Goal: Task Accomplishment & Management: Complete application form

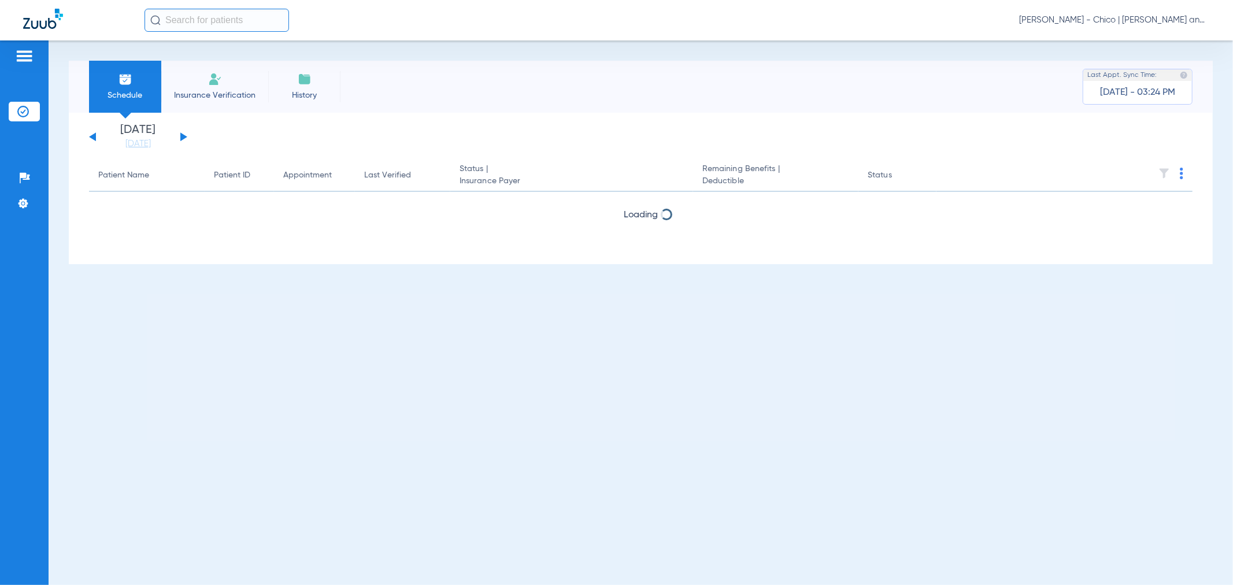
click at [221, 85] on img at bounding box center [215, 79] width 14 height 14
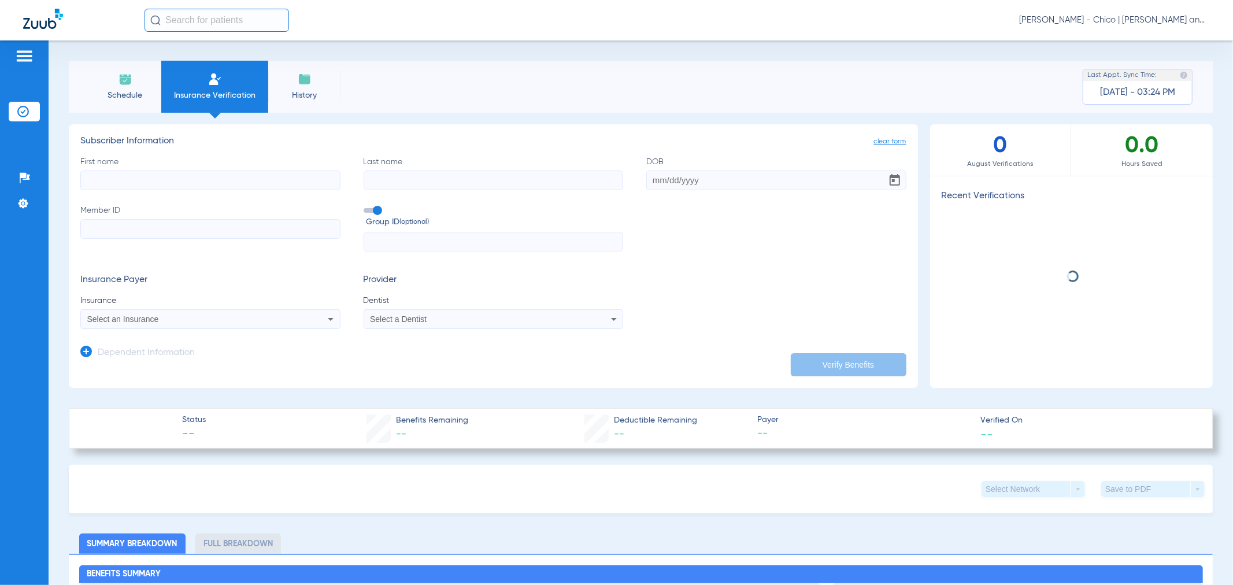
click at [164, 181] on input "First name" at bounding box center [210, 181] width 260 height 20
type input "Katia"
click at [409, 187] on input "Last name" at bounding box center [494, 181] width 260 height 20
type input "[PERSON_NAME]"
click at [659, 186] on input "DOB" at bounding box center [776, 181] width 260 height 20
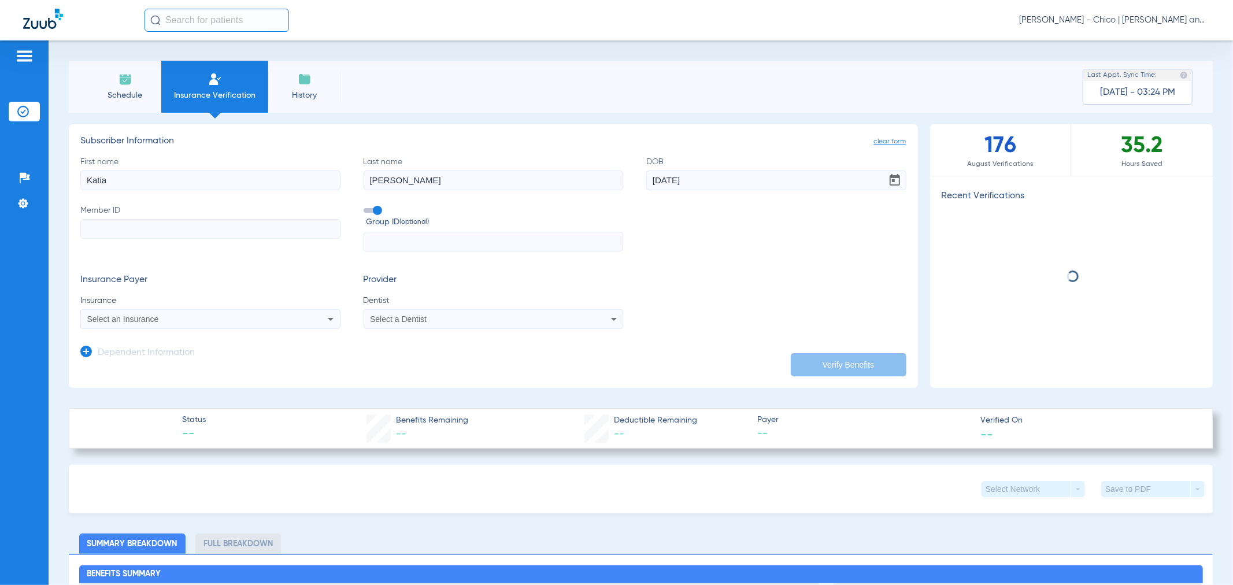
type input "[DATE]"
click at [154, 319] on span "Select an Insurance" at bounding box center [123, 319] width 72 height 9
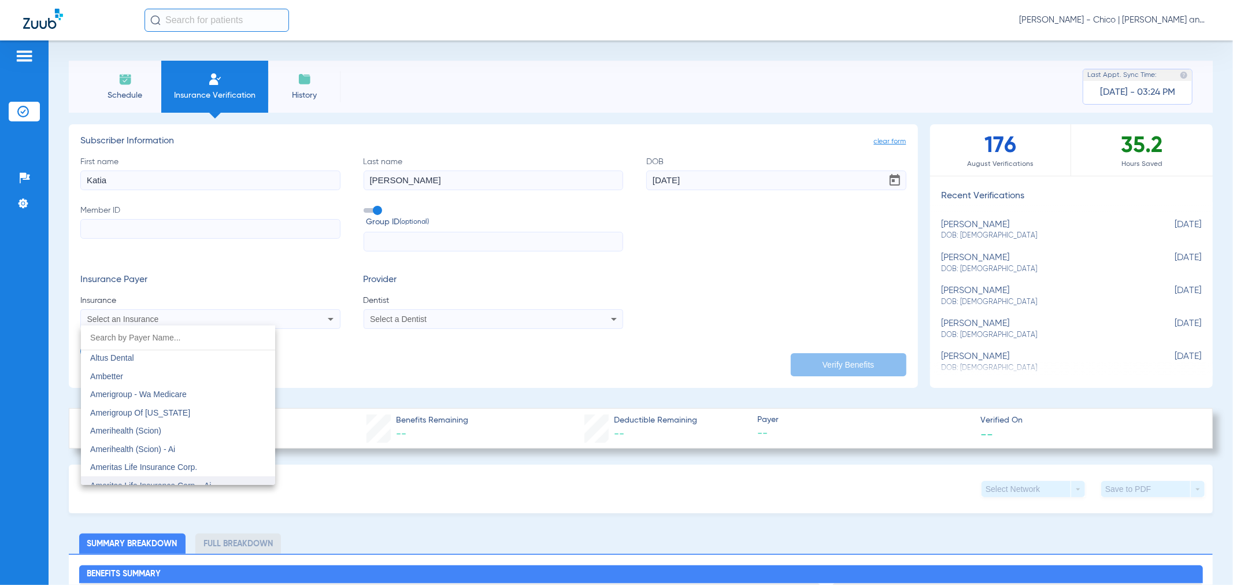
scroll to position [321, 0]
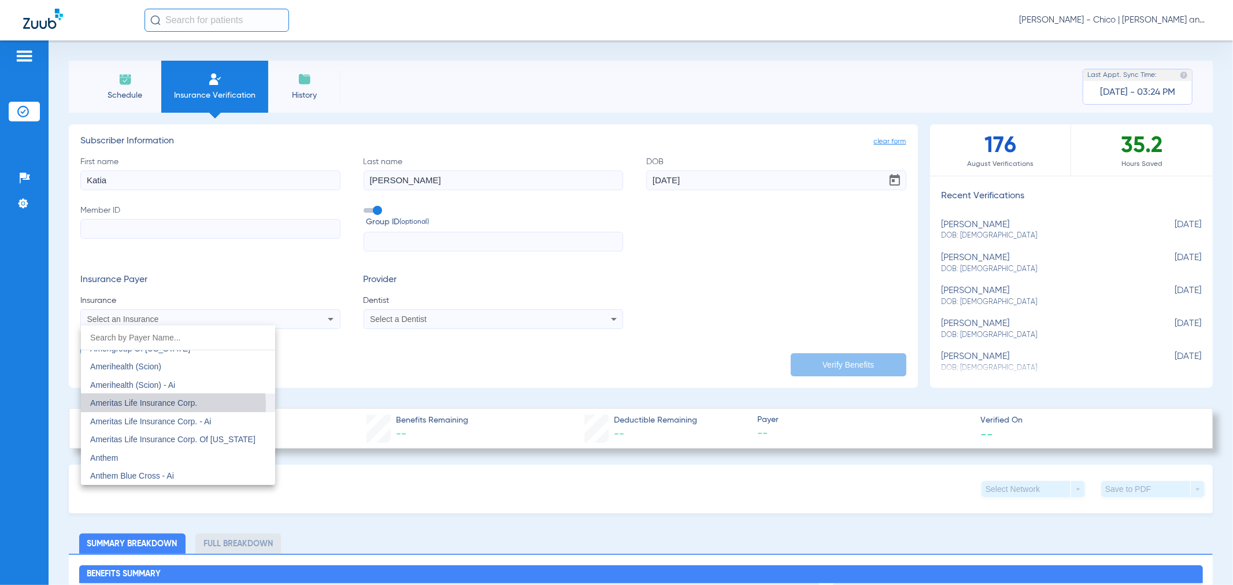
click at [152, 405] on span "Ameritas Life Insurance Corp." at bounding box center [143, 402] width 107 height 9
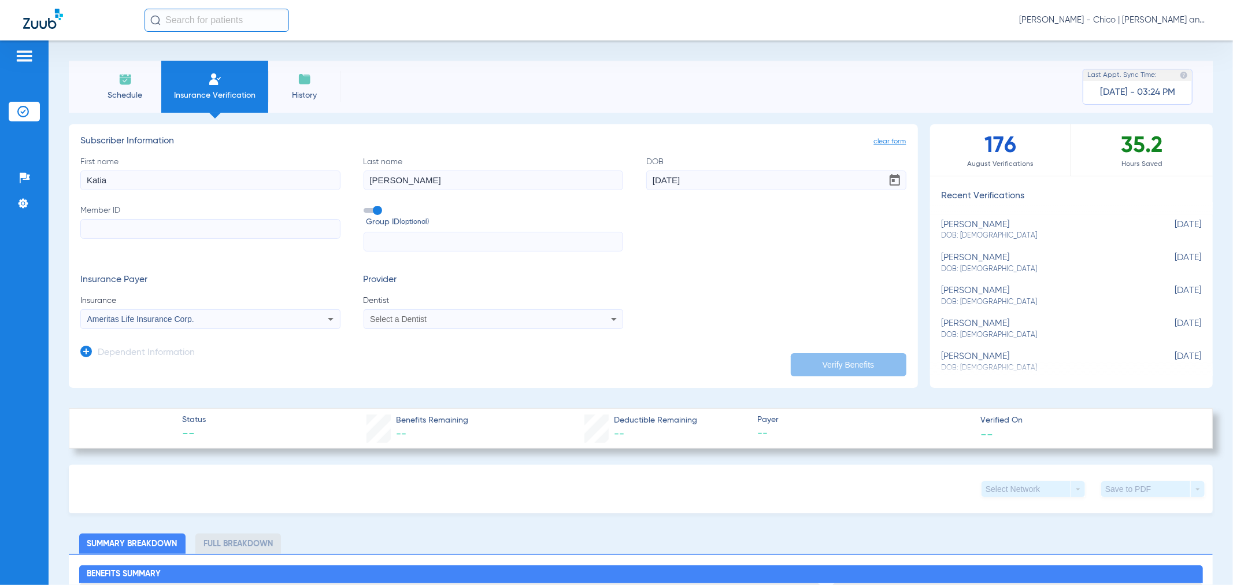
click at [122, 224] on input "Member ID" at bounding box center [210, 229] width 260 height 20
type input "022203743"
click at [477, 316] on div "Select a Dentist" at bounding box center [468, 319] width 197 height 8
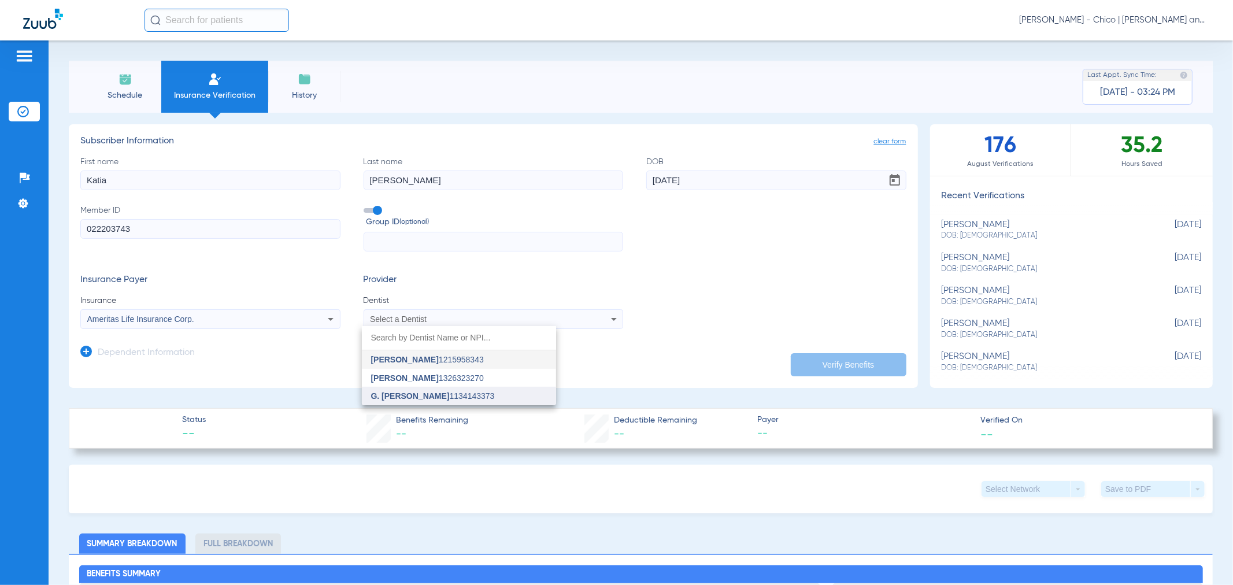
click at [423, 396] on span "G. [PERSON_NAME]" at bounding box center [410, 395] width 79 height 9
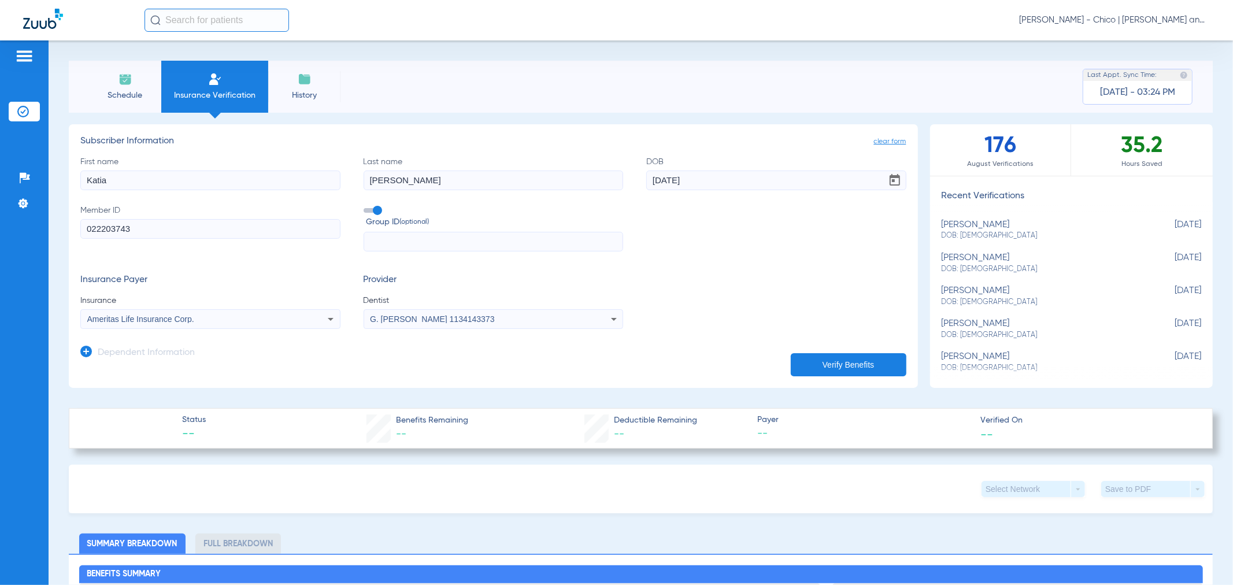
click at [810, 354] on button "Verify Benefits" at bounding box center [849, 364] width 116 height 23
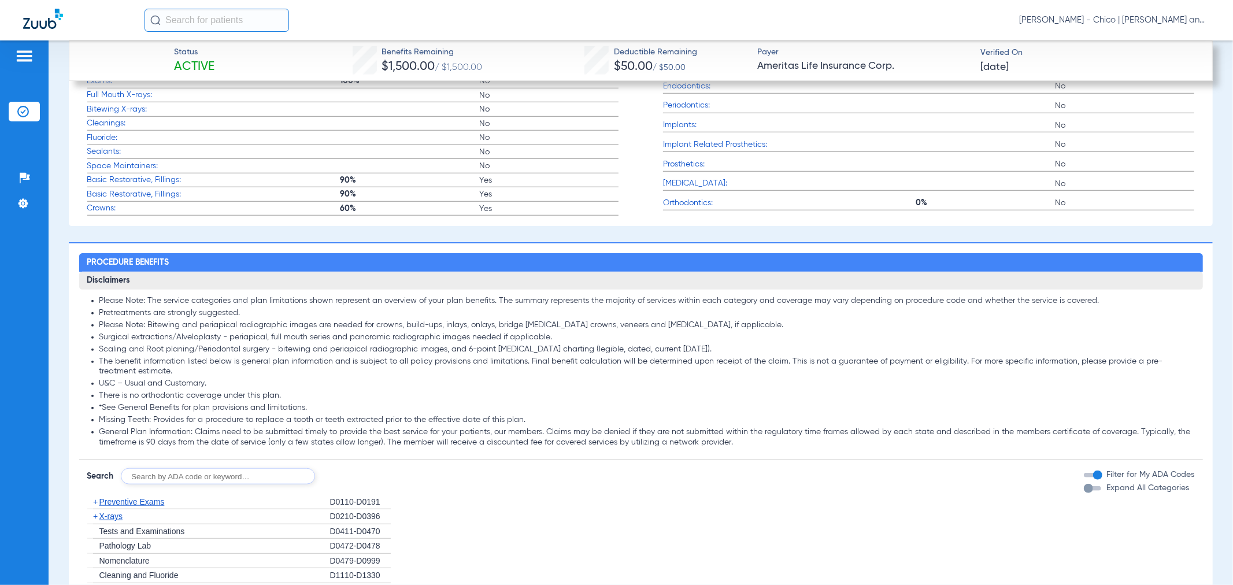
scroll to position [835, 0]
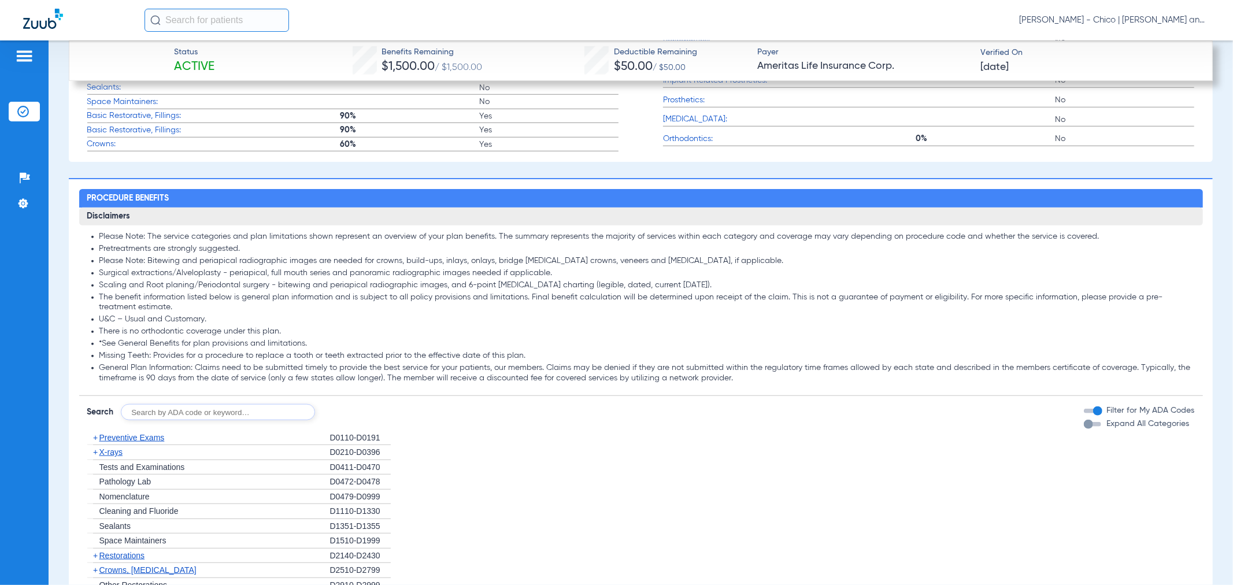
click at [233, 420] on input "text" at bounding box center [218, 412] width 194 height 16
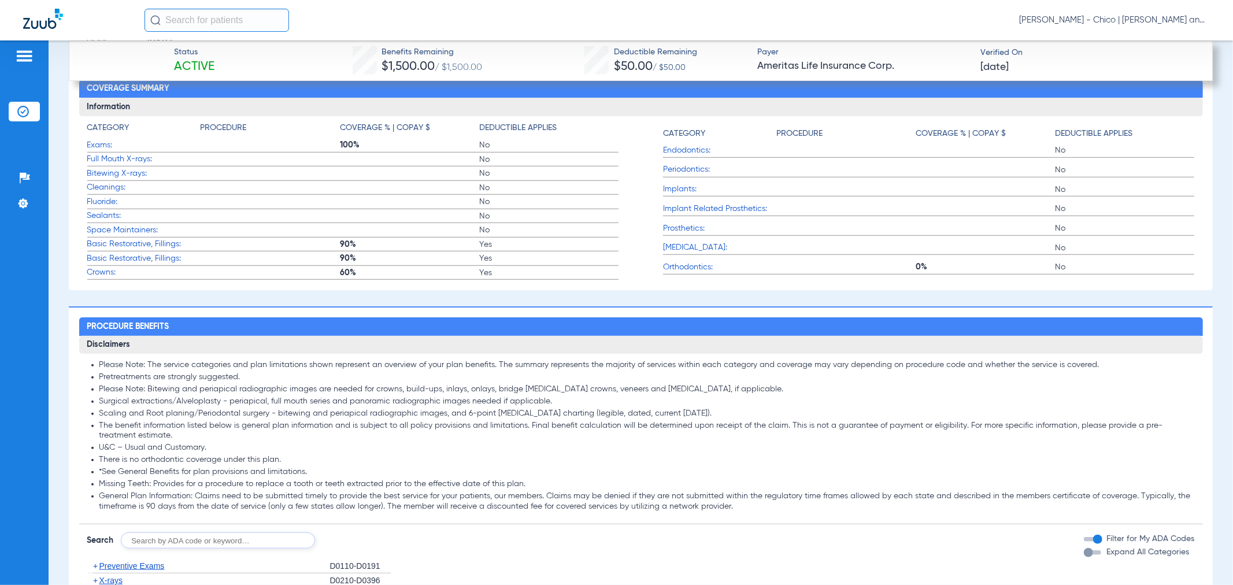
click at [186, 549] on input "text" at bounding box center [218, 541] width 194 height 16
type input "D0150, D0210, D0350"
click at [367, 548] on button "Search" at bounding box center [358, 541] width 46 height 16
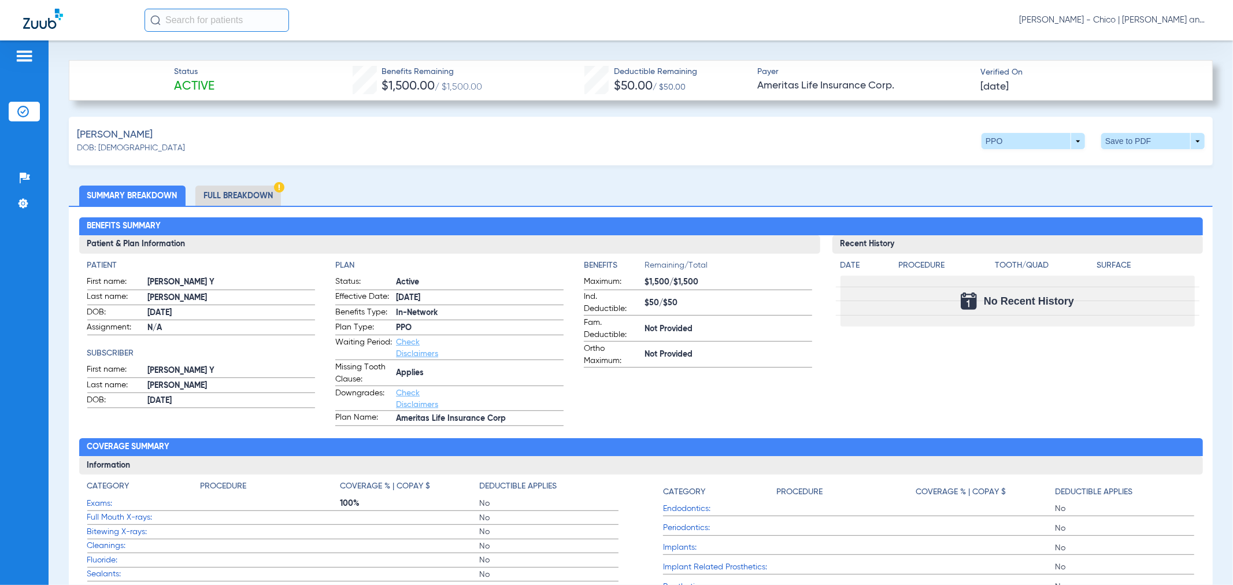
scroll to position [412, 0]
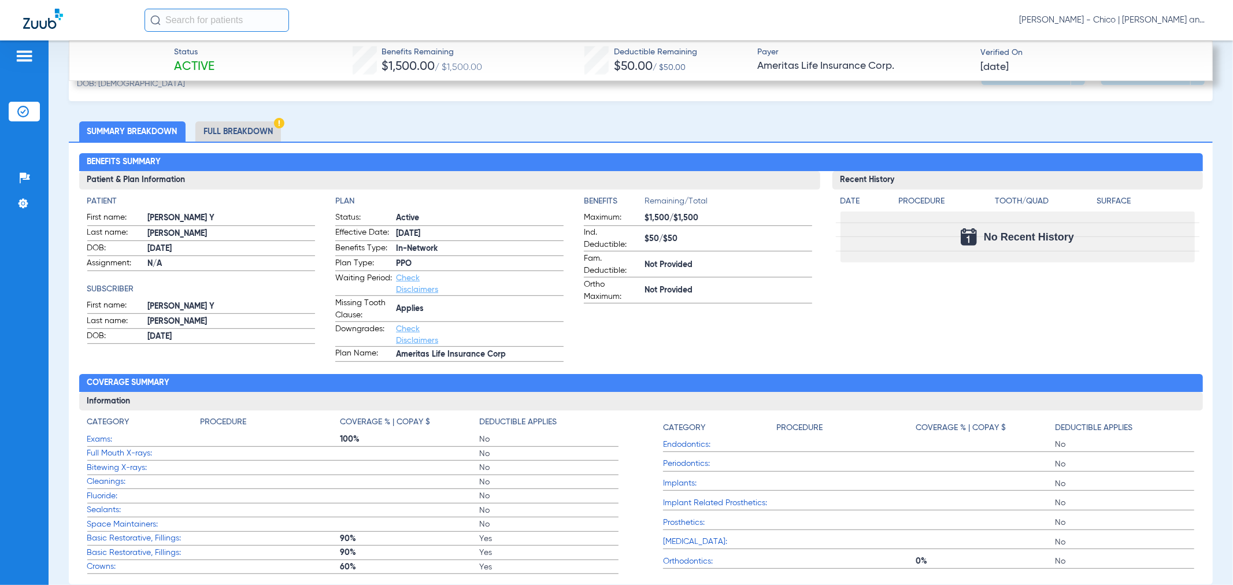
click at [239, 126] on li "Full Breakdown" at bounding box center [238, 131] width 86 height 20
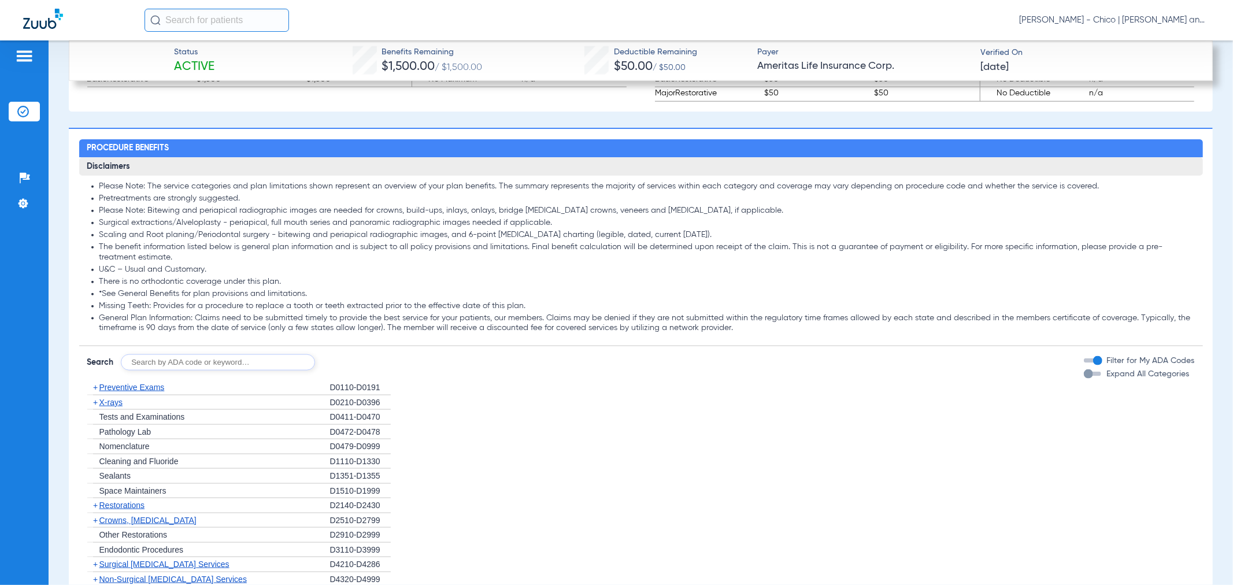
scroll to position [1183, 0]
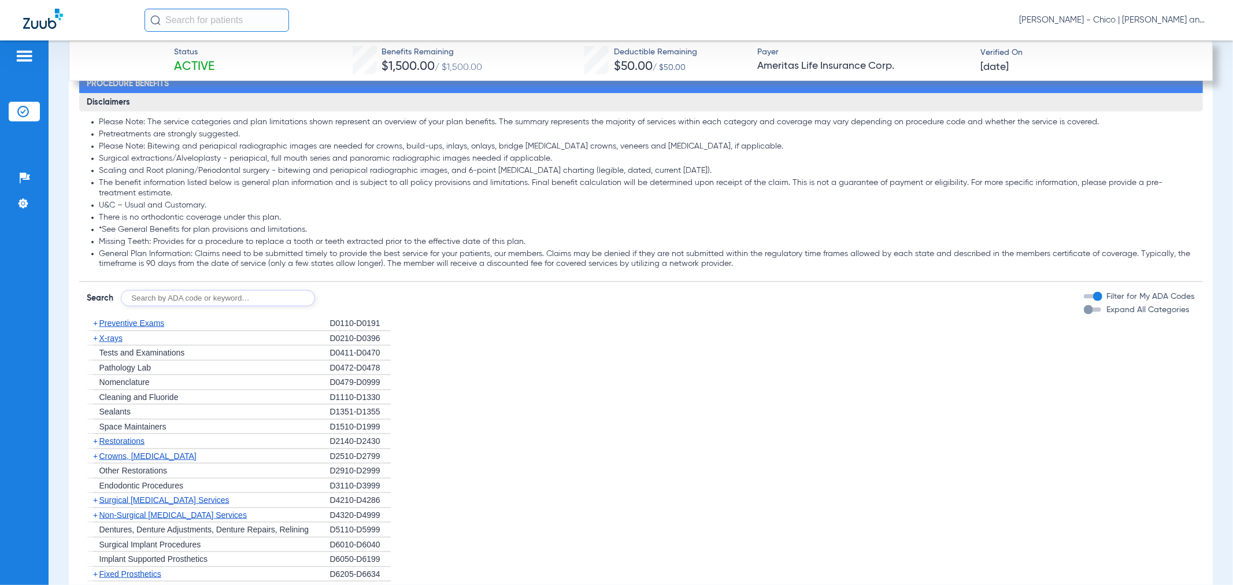
click at [154, 328] on span "Preventive Exams" at bounding box center [131, 323] width 65 height 9
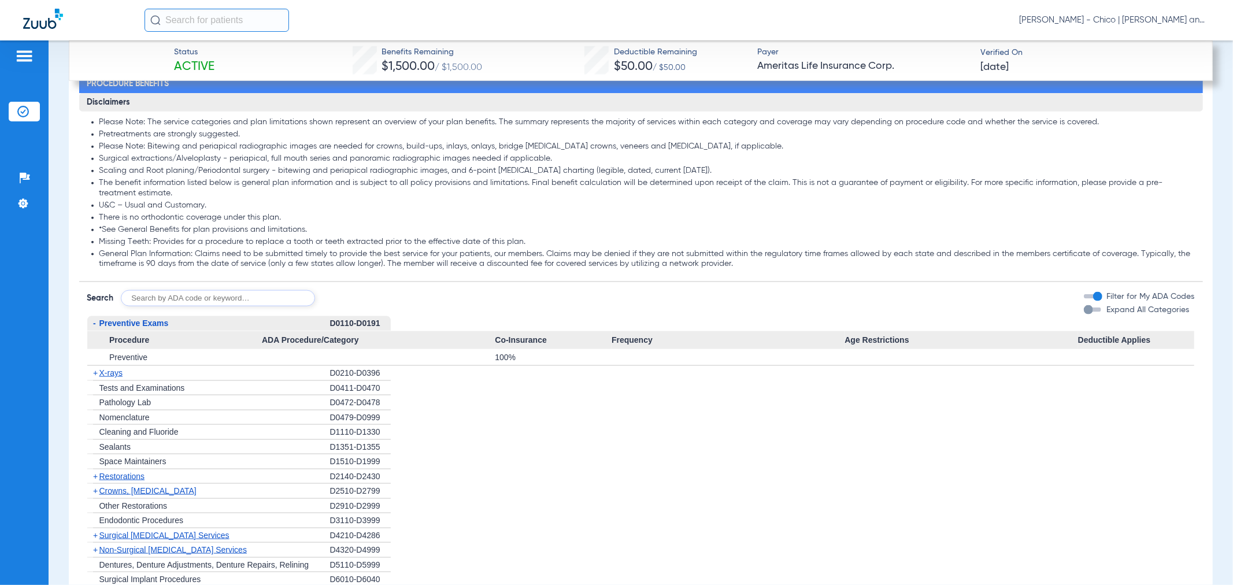
click at [110, 378] on span "X-rays" at bounding box center [110, 372] width 23 height 9
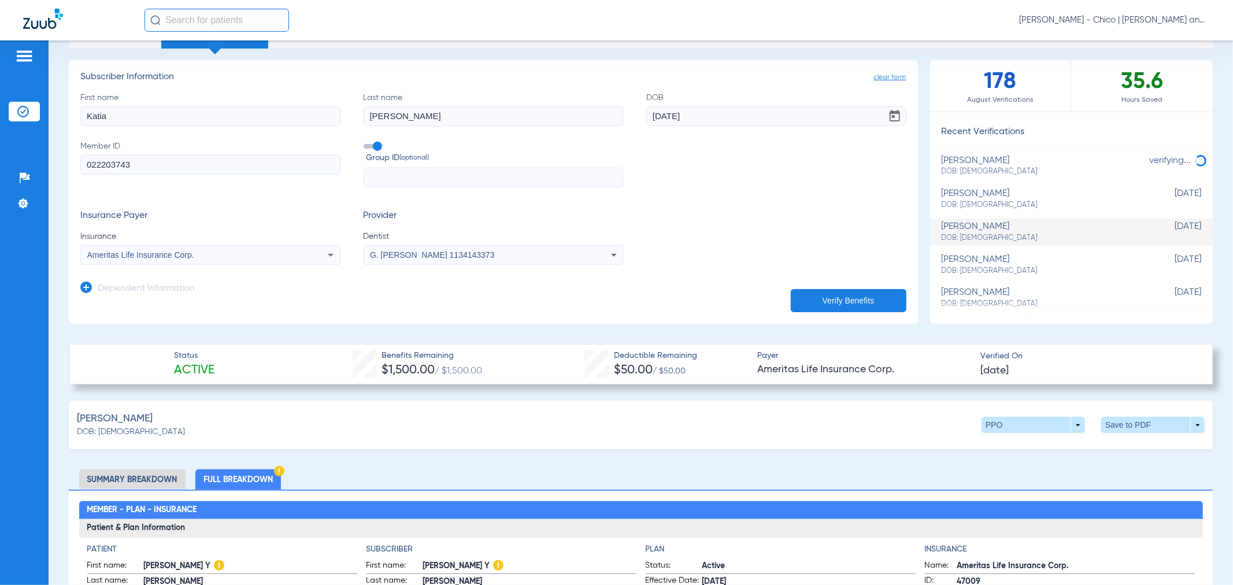
scroll to position [193, 0]
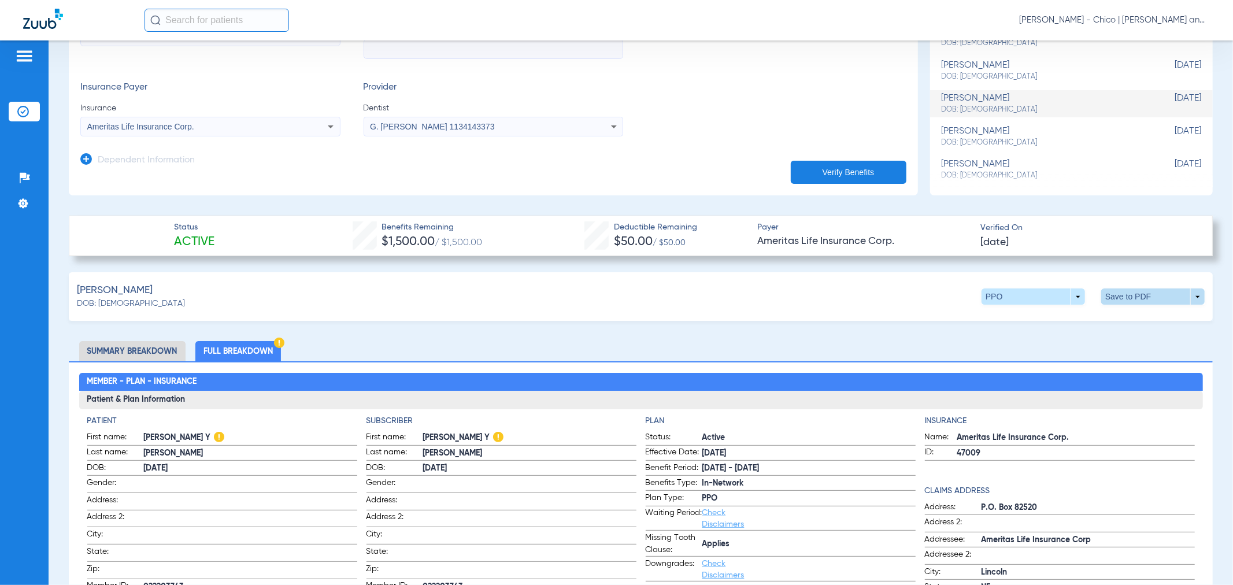
click at [1140, 295] on span at bounding box center [1154, 297] width 28 height 28
click at [1064, 317] on span "Save to PDF" at bounding box center [1057, 319] width 46 height 8
click at [1129, 294] on span at bounding box center [1154, 297] width 104 height 16
click at [1071, 317] on span "Save to PDF" at bounding box center [1057, 319] width 46 height 8
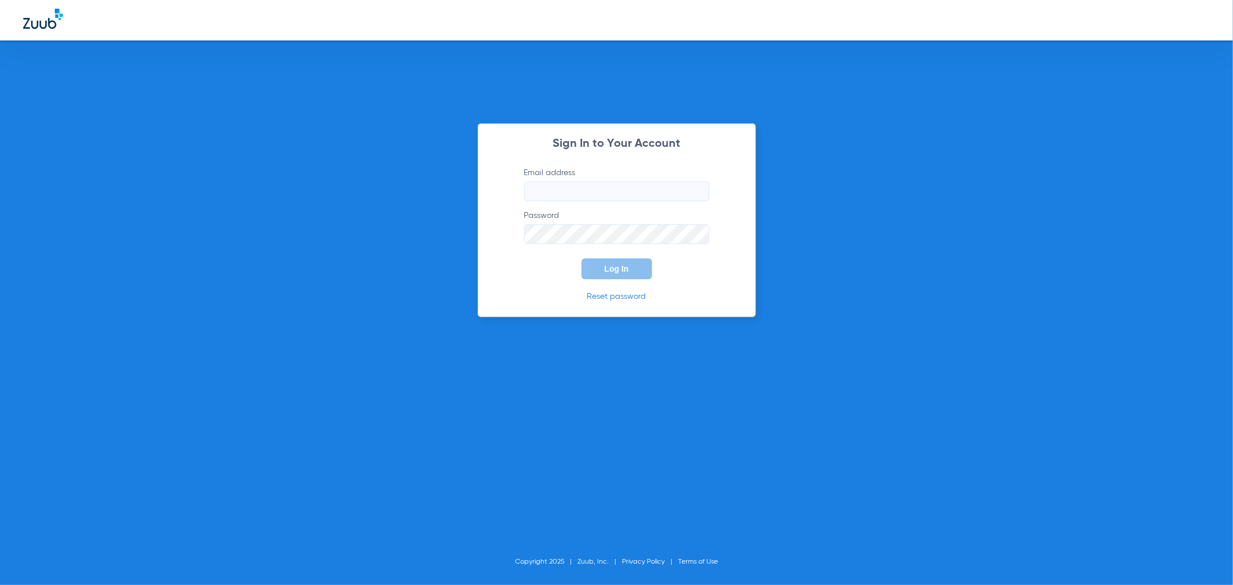
type input "[PERSON_NAME][EMAIL_ADDRESS][DOMAIN_NAME]"
